Goal: Find specific page/section: Find specific page/section

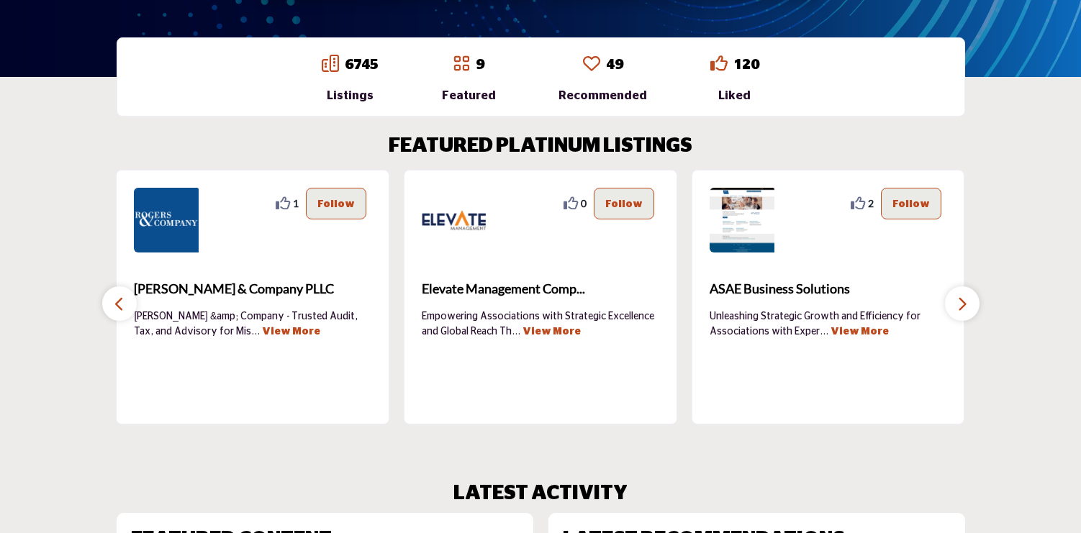
scroll to position [440, 0]
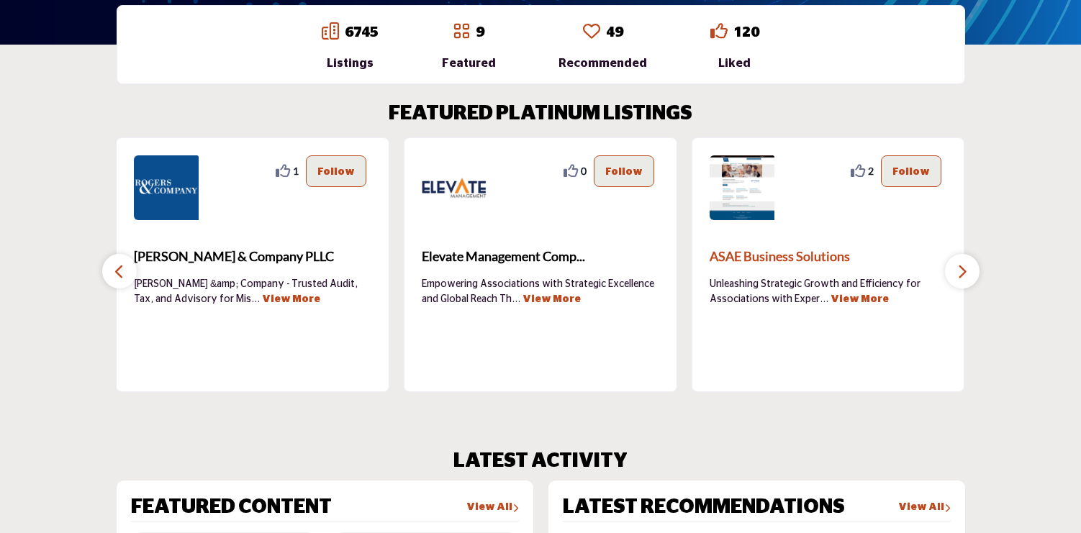
click at [789, 253] on span "ASAE Business Solutions" at bounding box center [828, 256] width 237 height 19
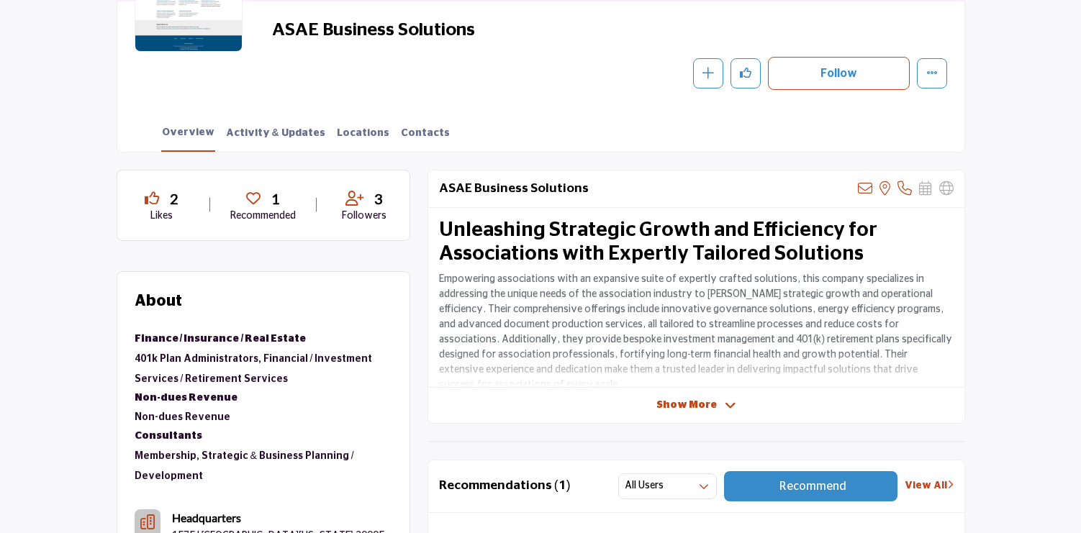
scroll to position [301, 0]
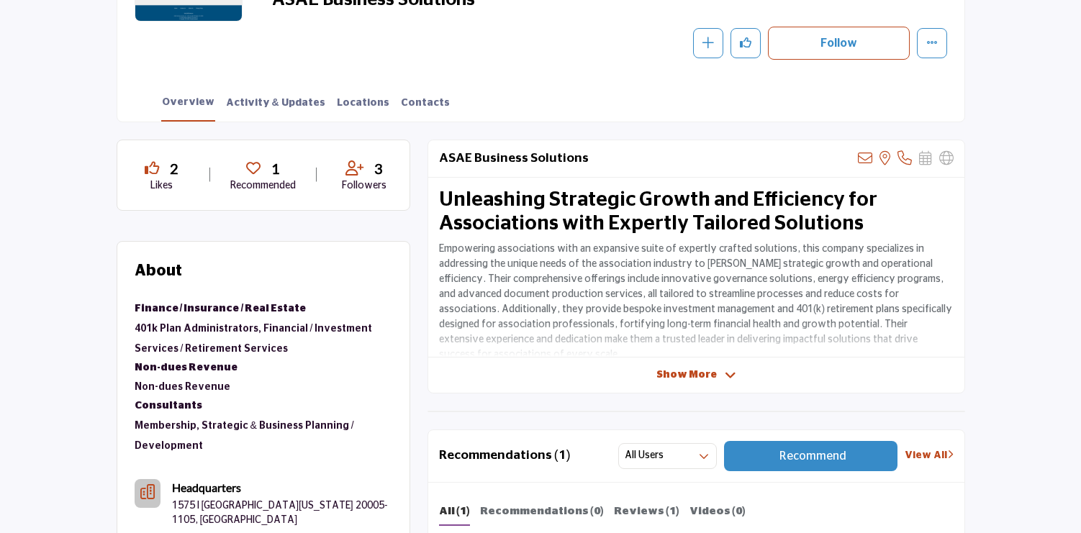
click at [685, 372] on span "Show More" at bounding box center [686, 375] width 60 height 15
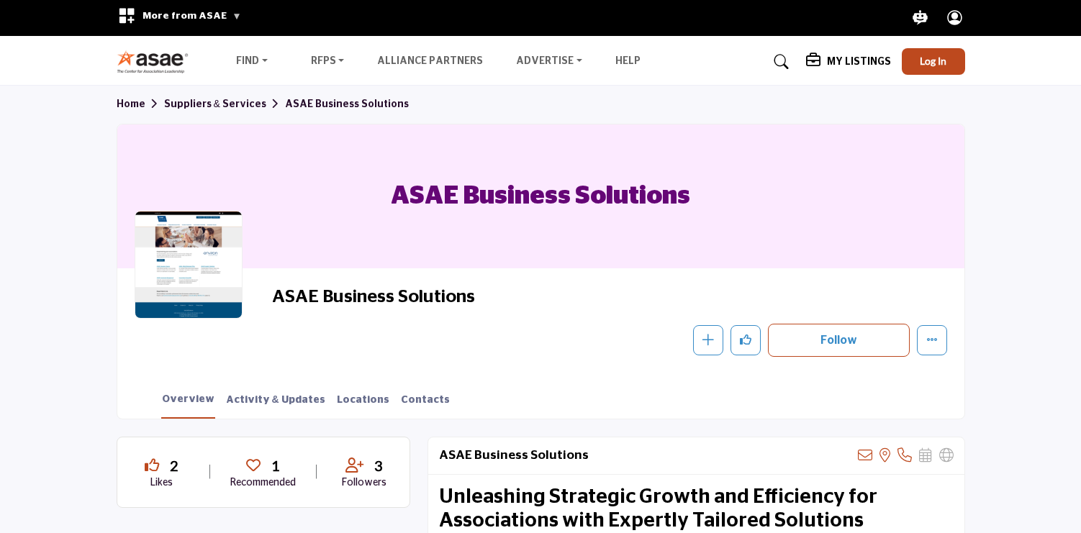
scroll to position [0, 0]
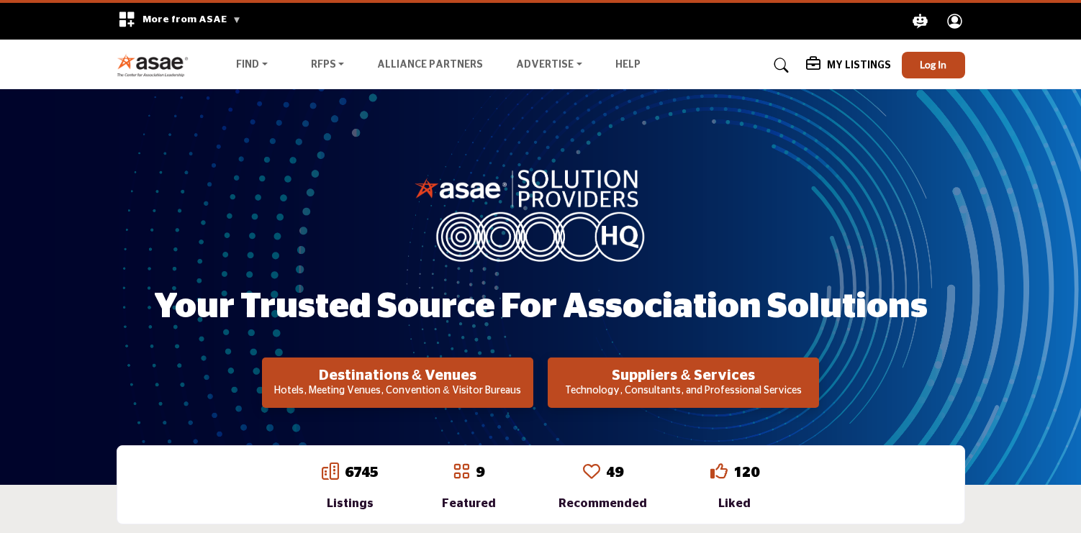
scroll to position [440, 0]
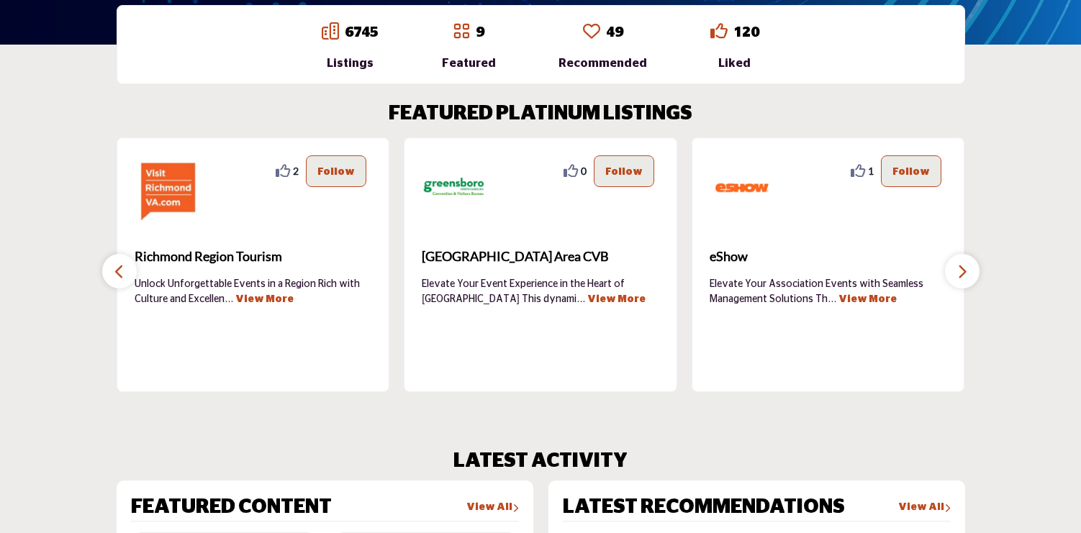
click at [964, 271] on icon "button" at bounding box center [962, 272] width 12 height 18
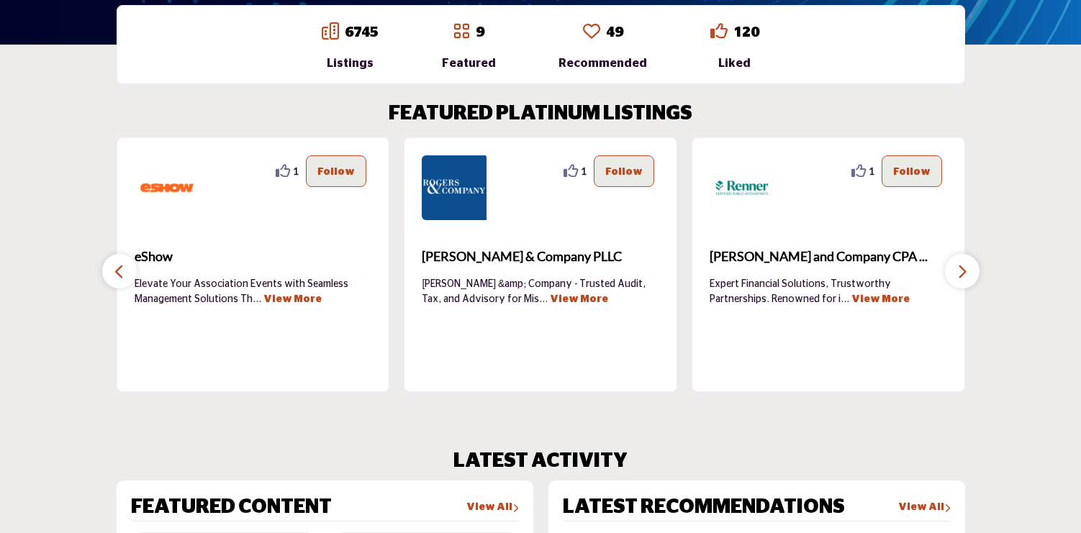
click at [964, 271] on icon "button" at bounding box center [962, 272] width 12 height 18
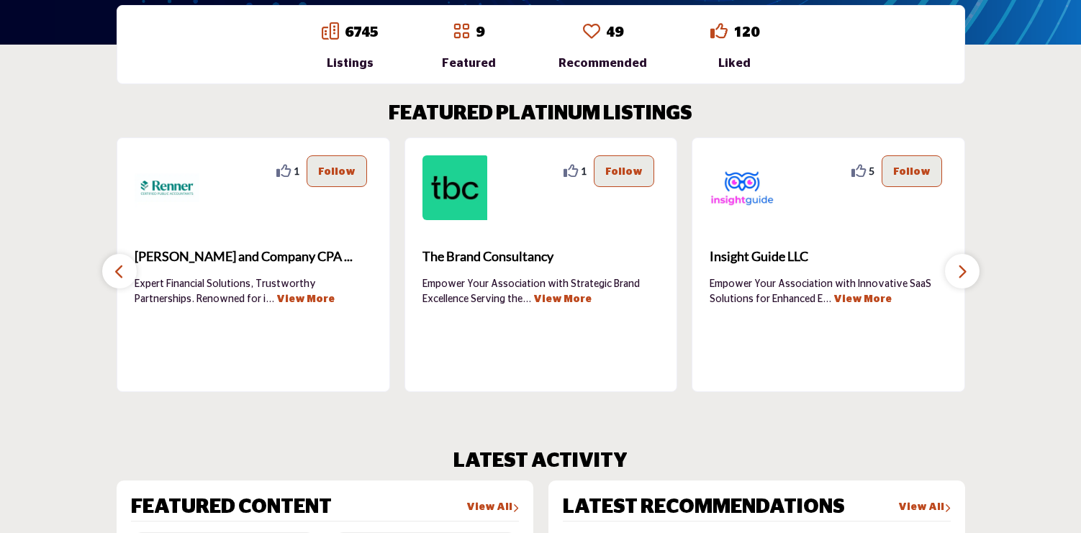
click at [964, 271] on icon "button" at bounding box center [962, 272] width 12 height 18
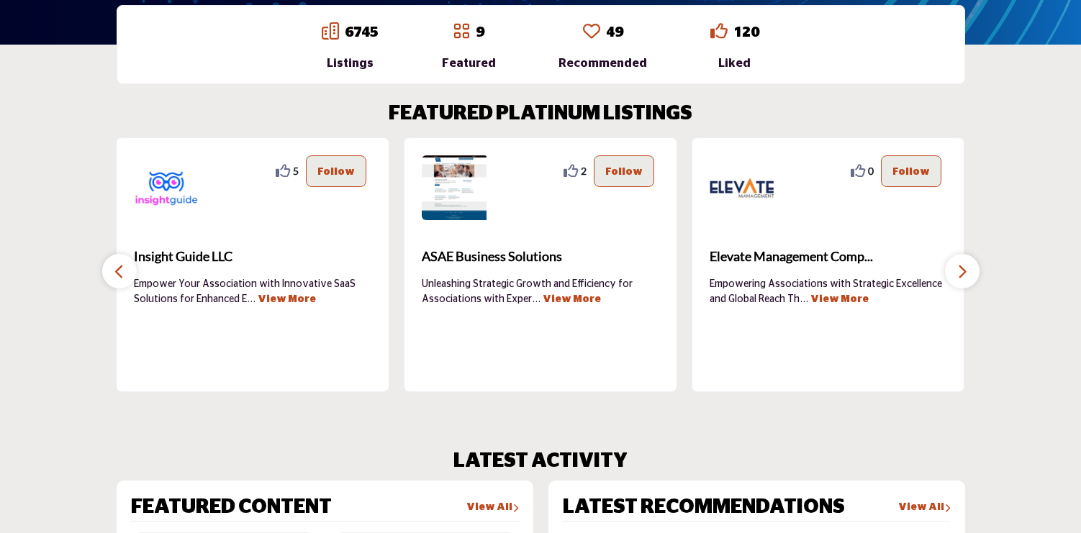
click at [964, 272] on icon "button" at bounding box center [962, 272] width 12 height 18
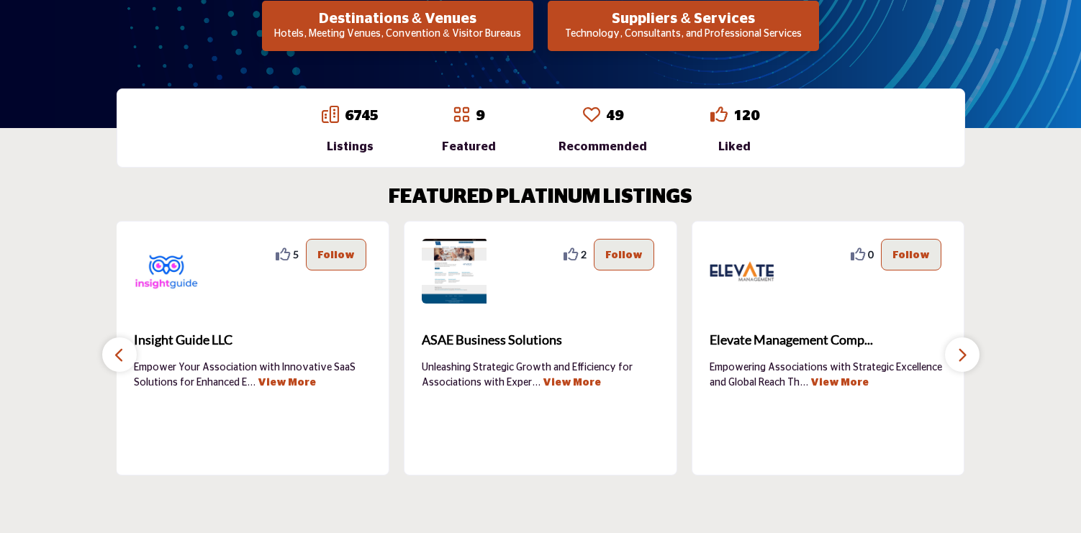
scroll to position [327, 0]
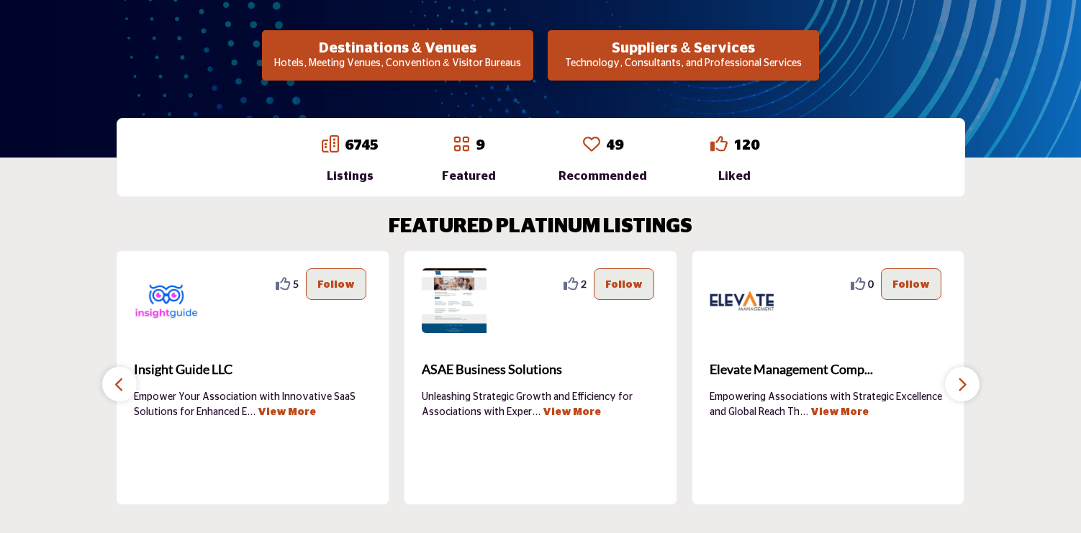
click at [354, 144] on link "6745" at bounding box center [362, 145] width 34 height 14
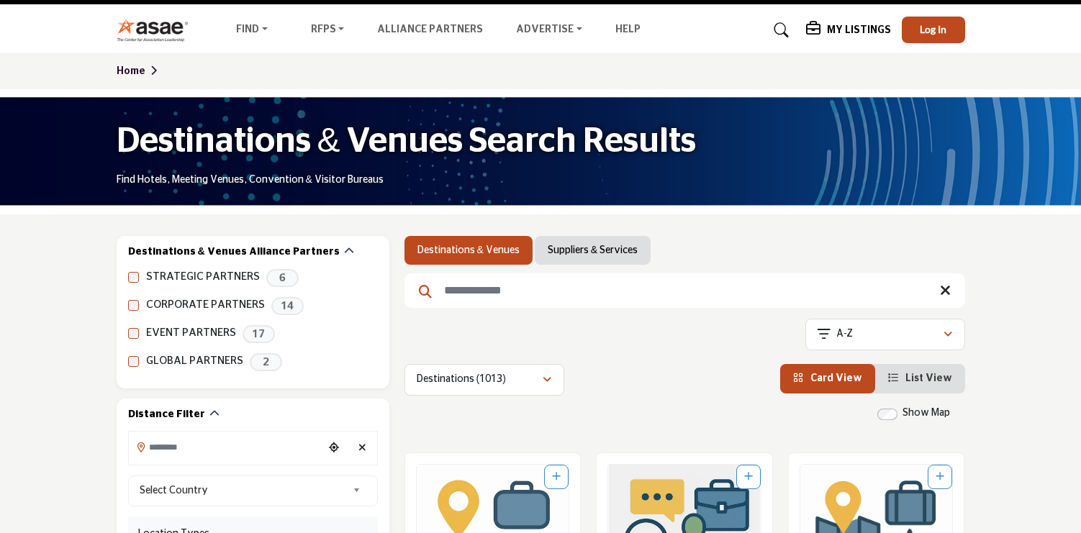
scroll to position [1, 0]
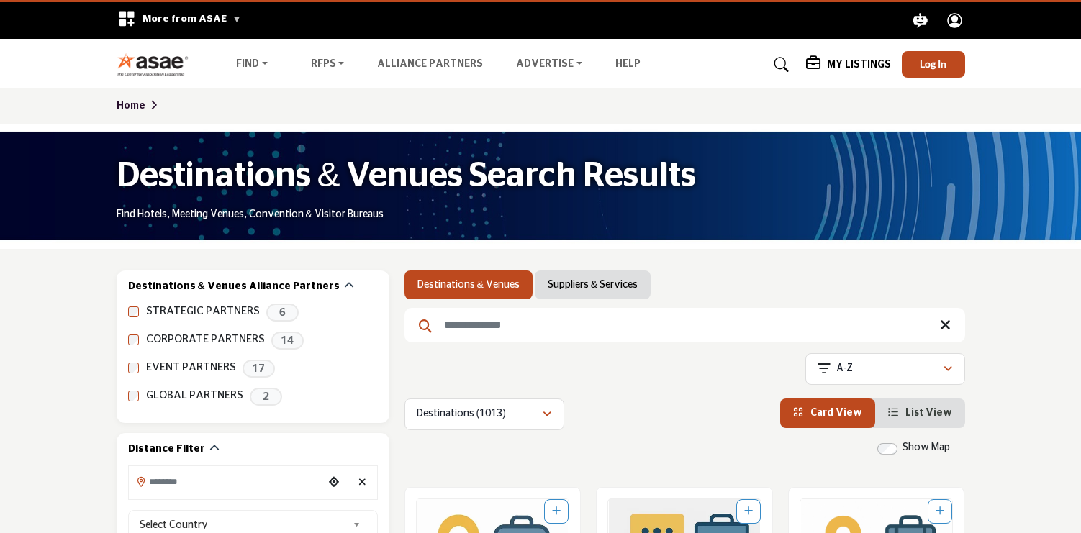
click at [130, 100] on div "Home" at bounding box center [541, 106] width 864 height 35
click at [138, 107] on link "Home" at bounding box center [139, 106] width 45 height 10
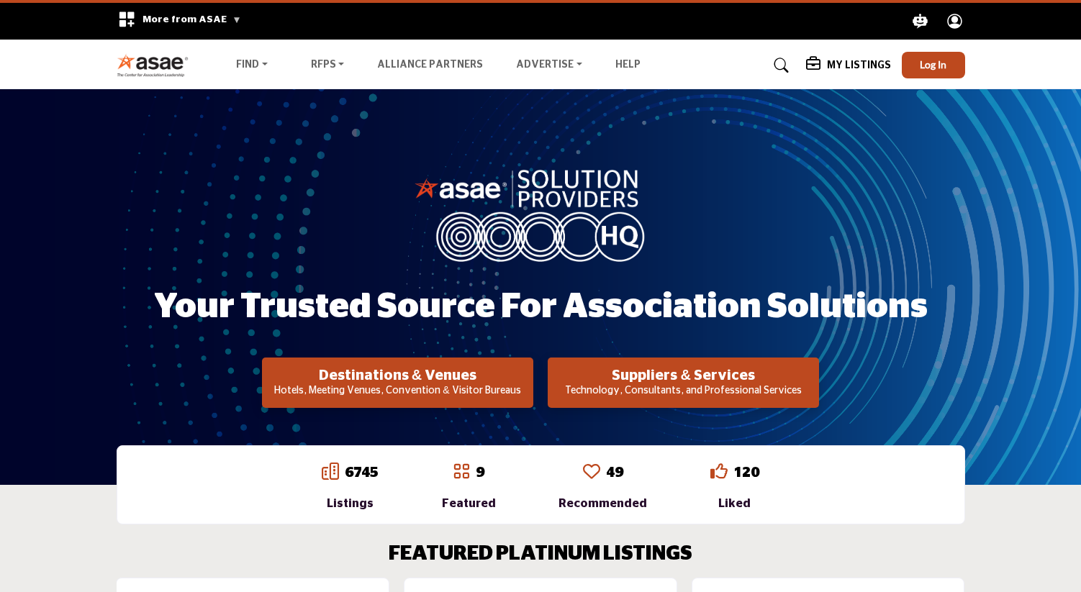
drag, startPoint x: 168, startPoint y: 305, endPoint x: 945, endPoint y: 295, distance: 776.5
click at [945, 296] on div "Your Trusted Source for Association Solutions Destinations & Venues Hotels, Mee…" at bounding box center [541, 287] width 848 height 242
copy h1 "Your Trusted Source for Association Solutions"
click at [748, 208] on div "Your Trusted Source for Association Solutions Destinations & Venues Hotels, Mee…" at bounding box center [541, 287] width 848 height 242
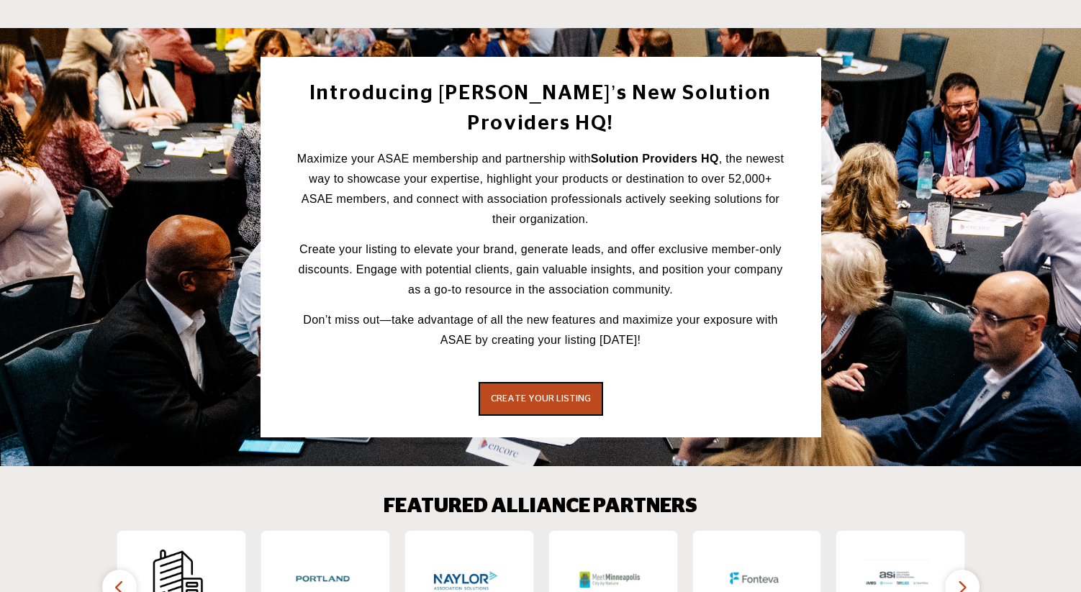
scroll to position [1842, 0]
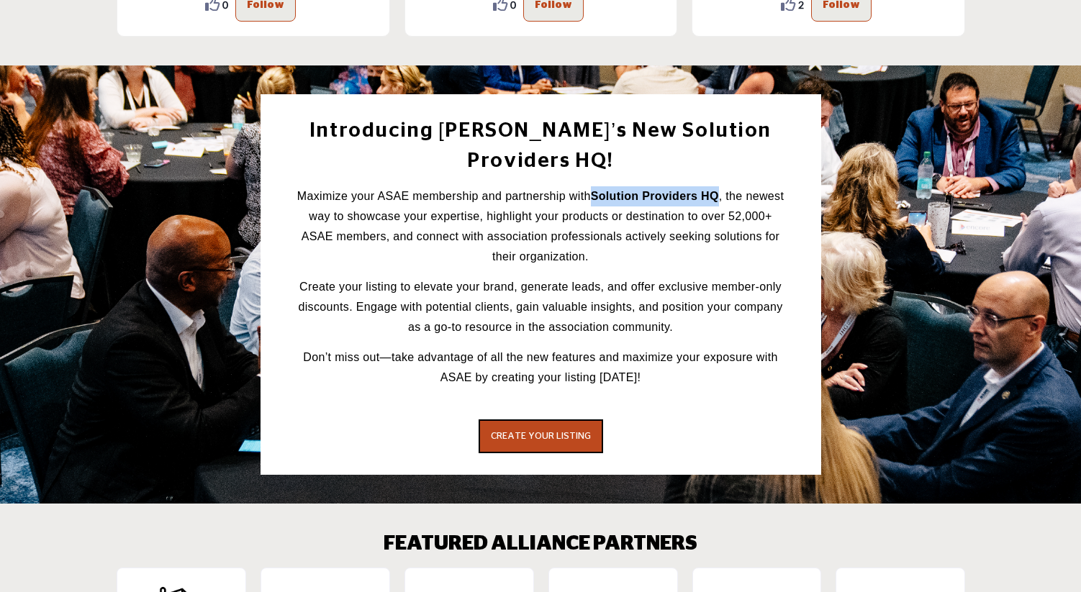
drag, startPoint x: 594, startPoint y: 163, endPoint x: 717, endPoint y: 165, distance: 123.8
click at [717, 190] on strong "Solution Providers HQ" at bounding box center [655, 196] width 128 height 12
copy strong "Solution Providers HQ"
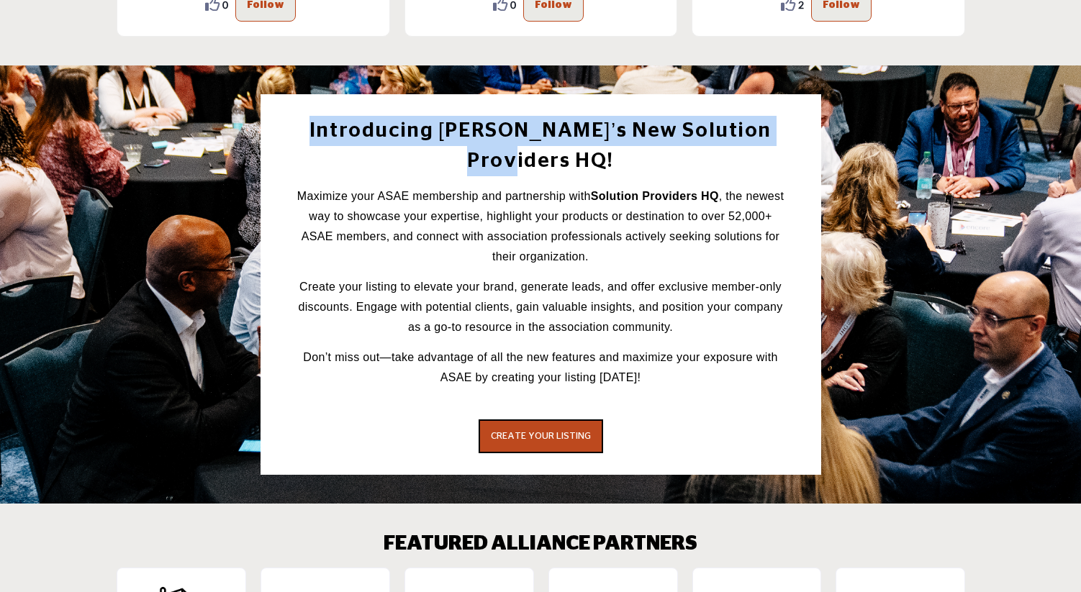
drag, startPoint x: 299, startPoint y: 128, endPoint x: 860, endPoint y: 119, distance: 560.7
click at [860, 119] on div "Introducing ASAE’s New Solution Providers HQ! Maximize your ASAE membership and…" at bounding box center [541, 284] width 864 height 381
copy h2 "Introducing ASAE’s New Solution Providers HQ!"
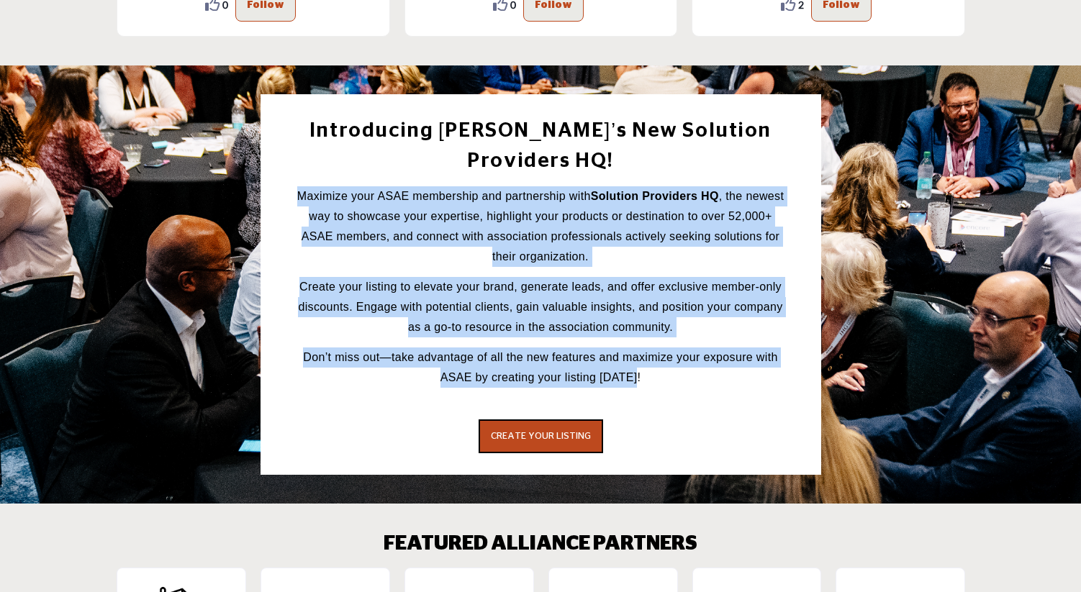
drag, startPoint x: 654, startPoint y: 350, endPoint x: 281, endPoint y: 149, distance: 424.0
click at [281, 149] on div "Introducing ASAE’s New Solution Providers HQ! Maximize your ASAE membership and…" at bounding box center [541, 284] width 561 height 381
copy div "Maximize your ASAE membership and partnership with Solution Providers HQ , the …"
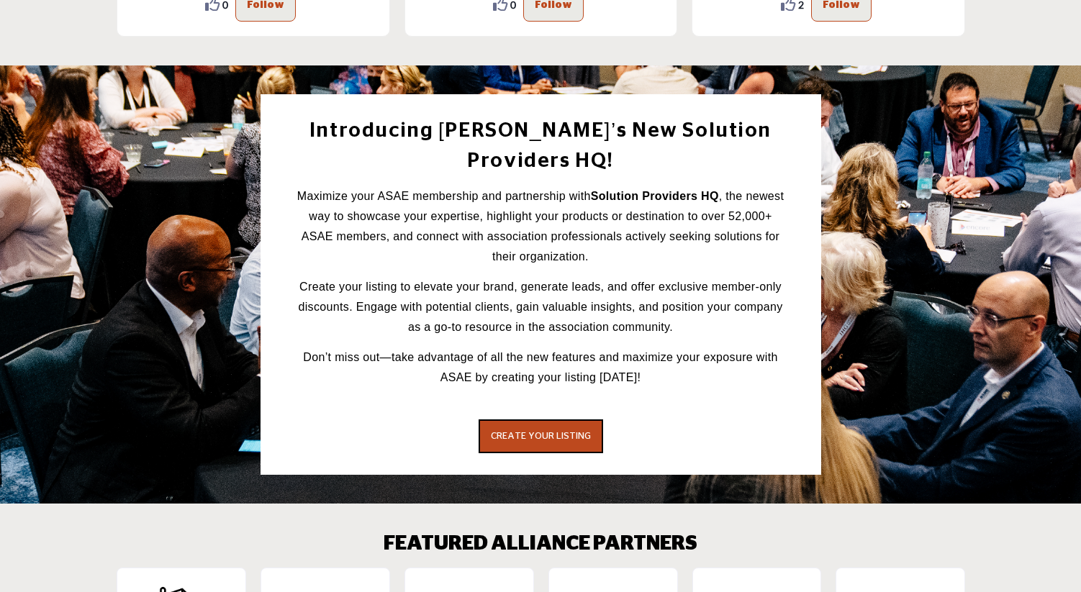
click at [655, 190] on strong "Solution Providers HQ" at bounding box center [655, 196] width 128 height 12
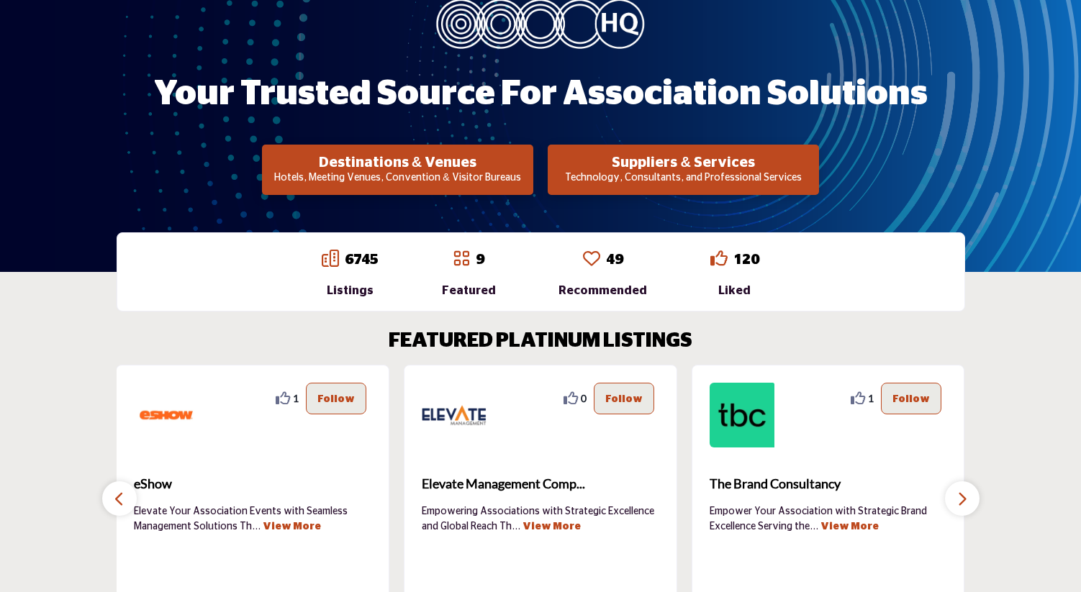
scroll to position [222, 0]
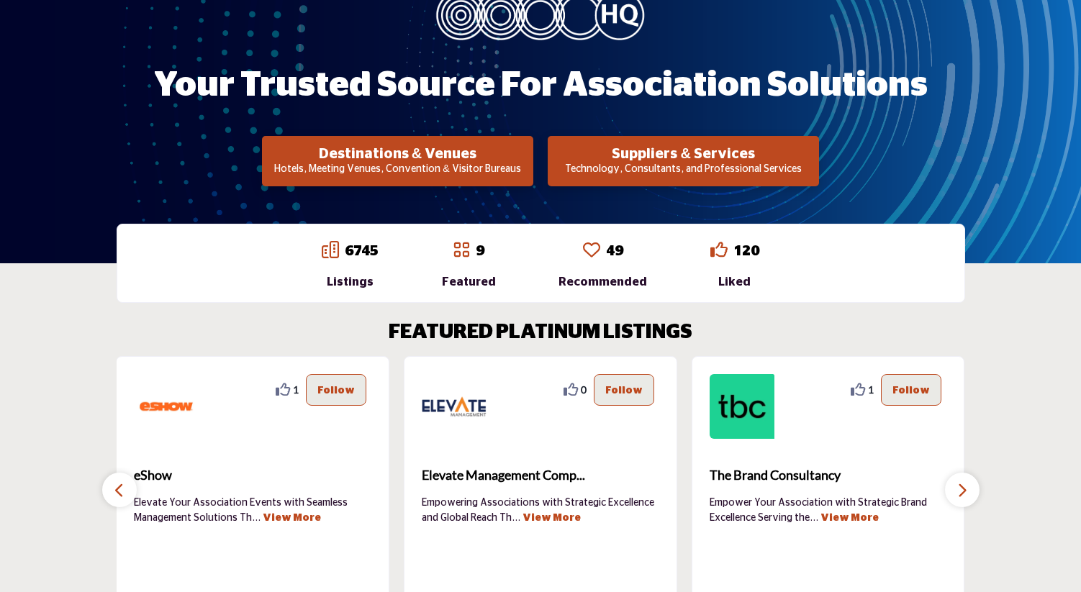
click at [359, 251] on link "6745" at bounding box center [362, 251] width 34 height 14
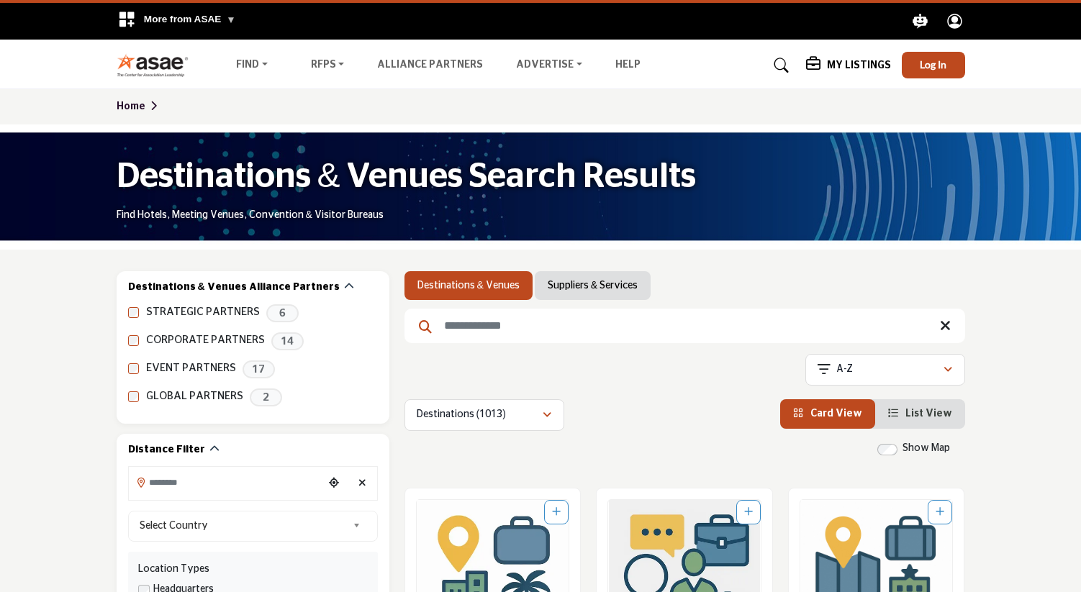
click at [153, 98] on div "Home" at bounding box center [541, 106] width 864 height 35
click at [133, 104] on link "Home" at bounding box center [139, 106] width 45 height 10
